Goal: Navigation & Orientation: Understand site structure

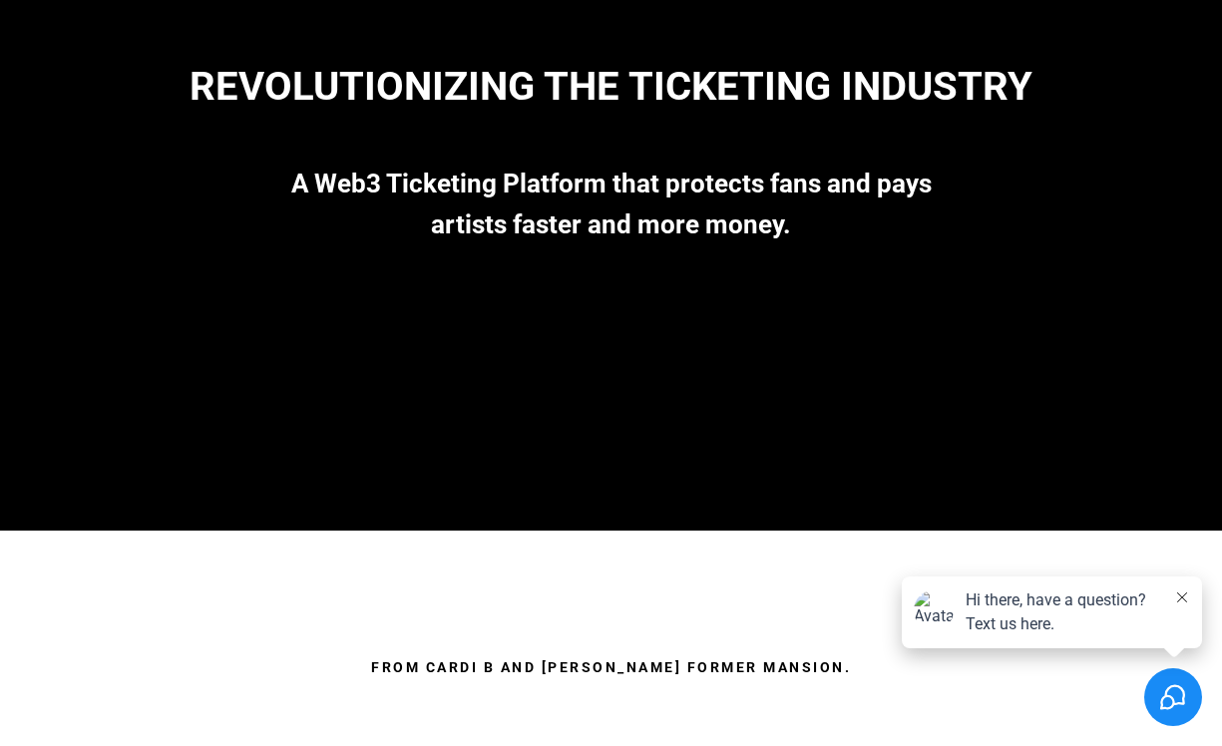
scroll to position [219, 0]
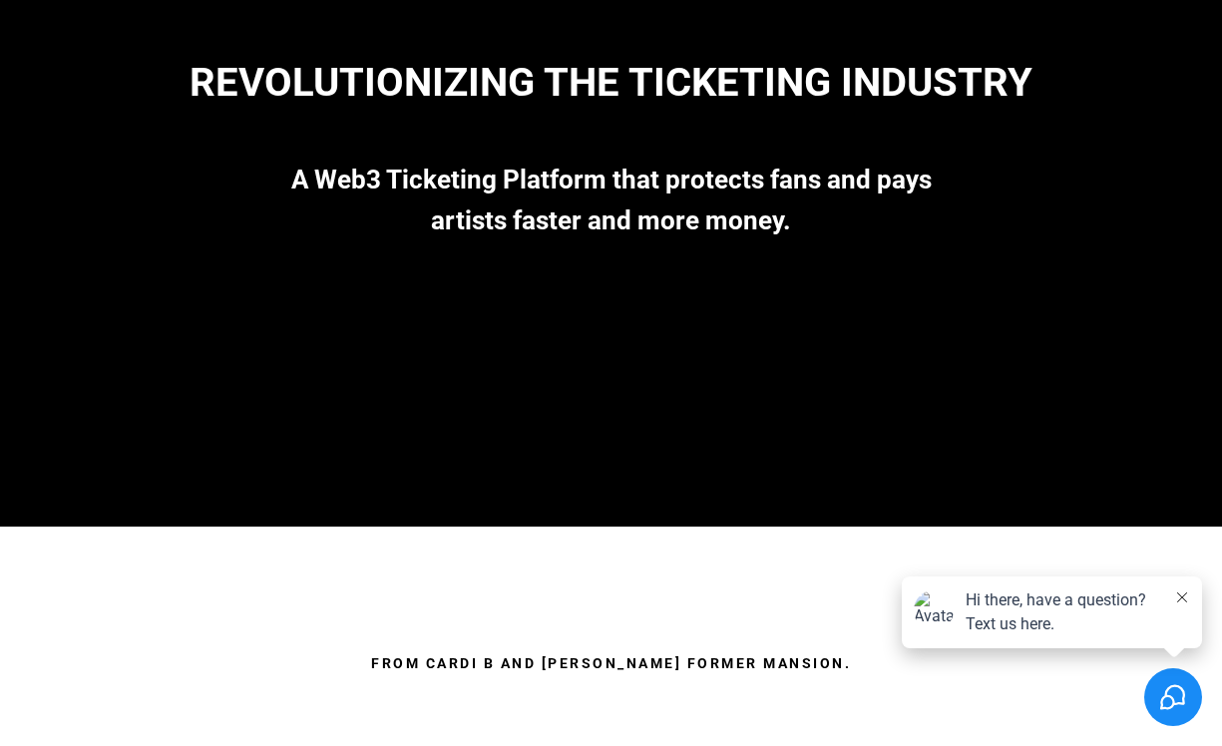
click at [1040, 600] on div "Hi there, have a question? Text us here." at bounding box center [1063, 612] width 196 height 48
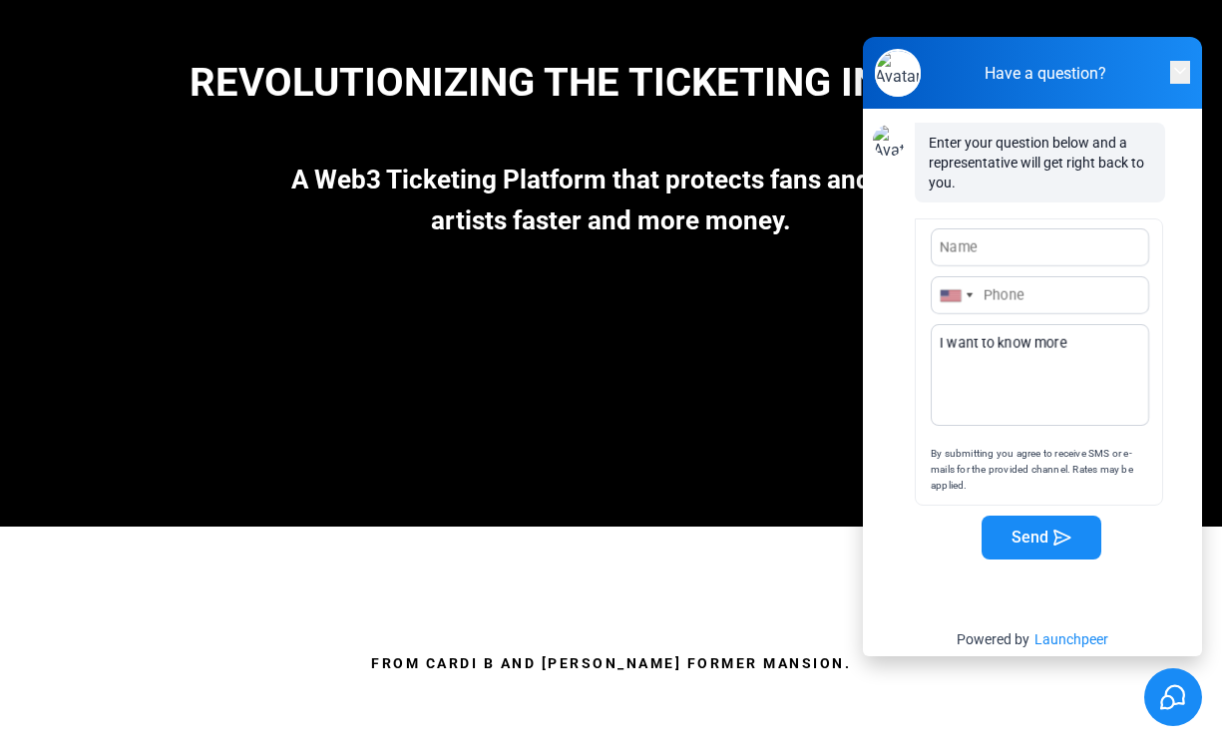
click at [1170, 62] on button "button" at bounding box center [1180, 72] width 20 height 22
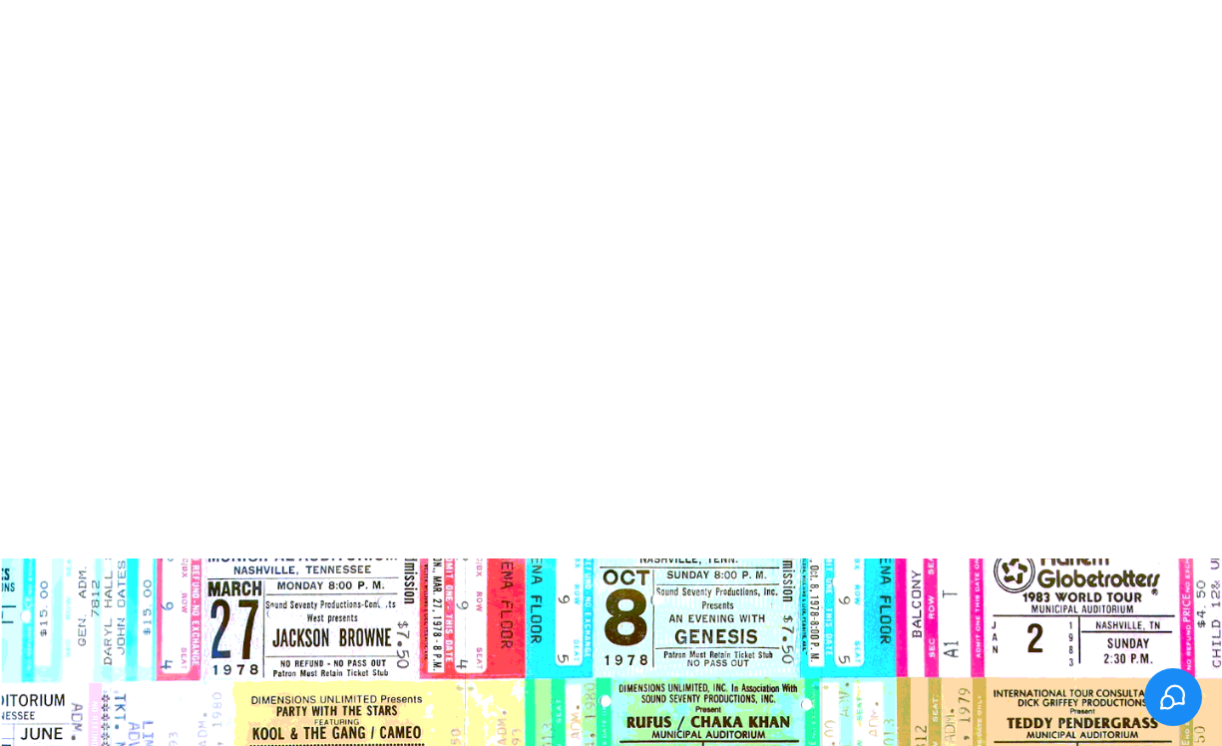
scroll to position [1182, 0]
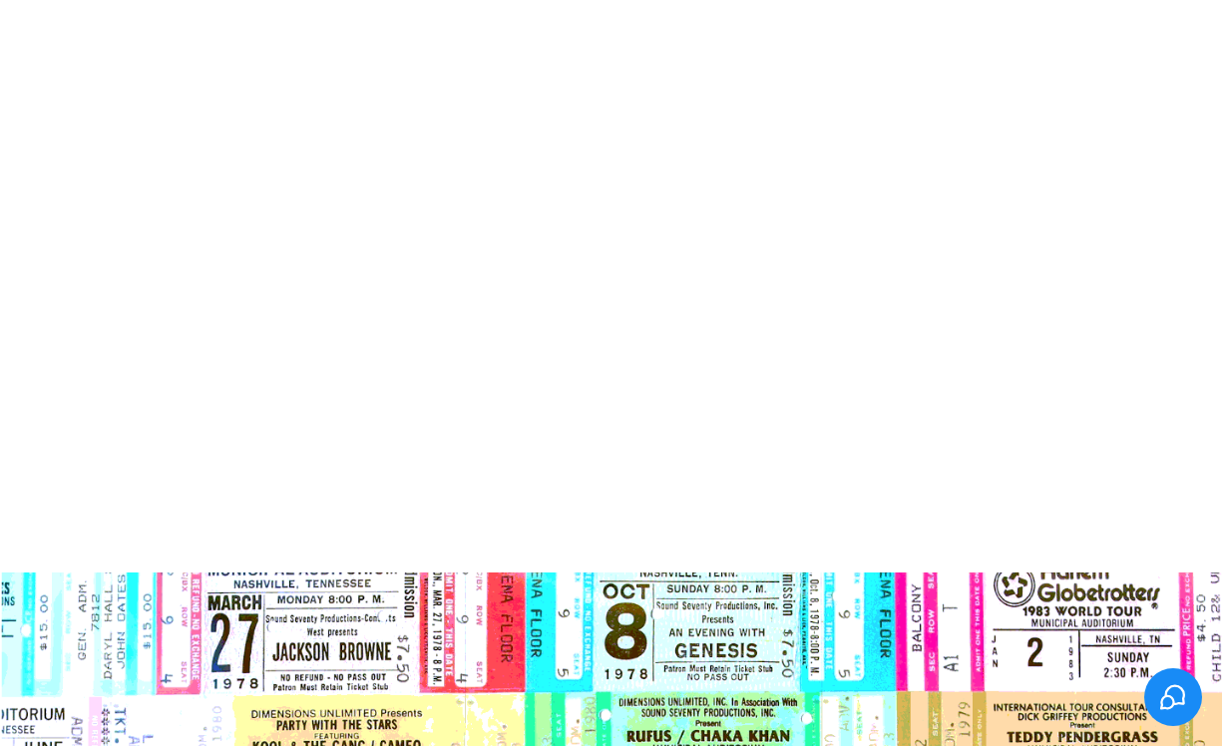
click at [609, 337] on div at bounding box center [611, 311] width 1197 height 314
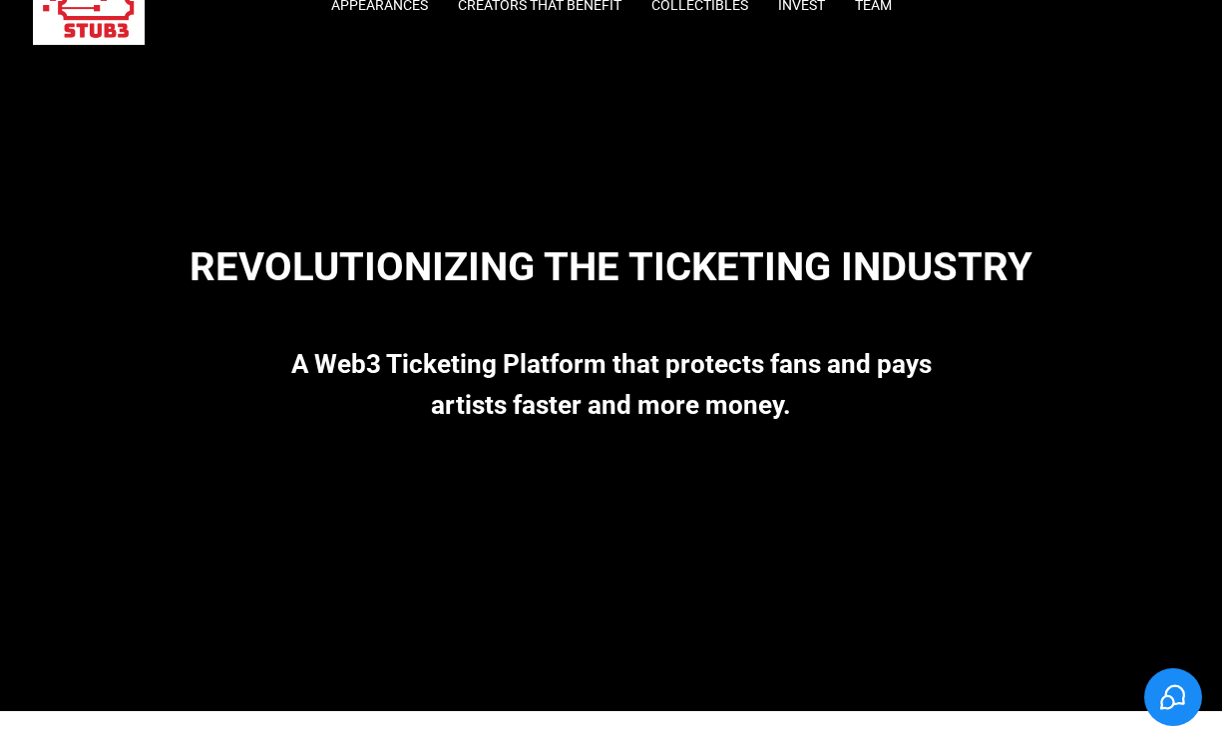
scroll to position [0, 0]
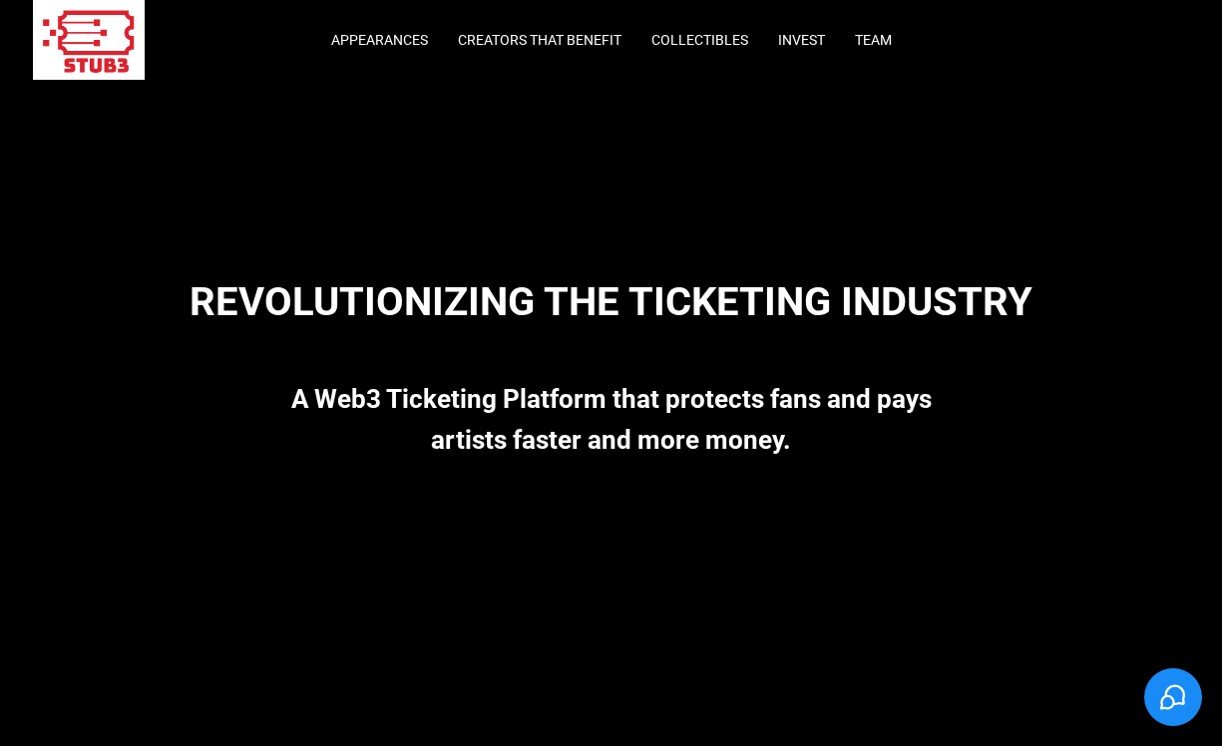
click at [525, 31] on div "Appearances Creators that Benefit Collectibles Invest Team" at bounding box center [612, 40] width 872 height 80
click at [523, 43] on link "Creators that Benefit" at bounding box center [540, 40] width 164 height 16
click at [691, 37] on link "Collectibles" at bounding box center [699, 40] width 97 height 16
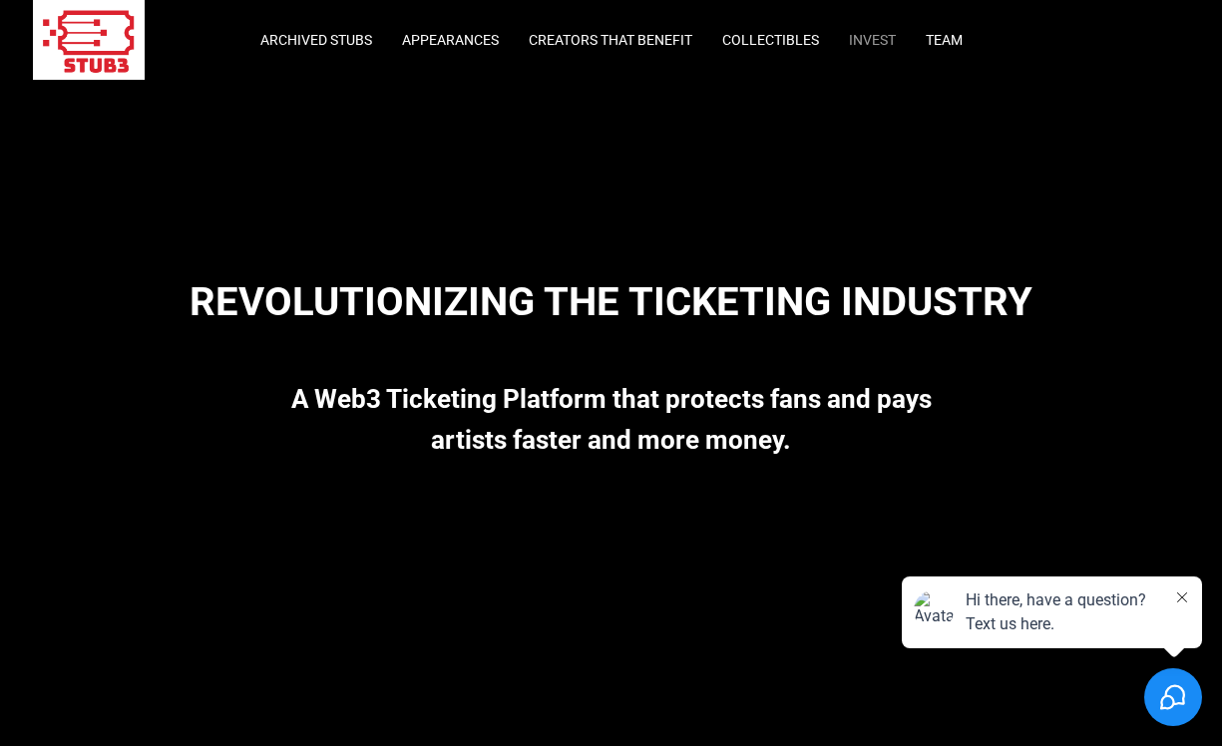
click at [861, 42] on link "Invest" at bounding box center [872, 40] width 47 height 16
